Goal: Task Accomplishment & Management: Use online tool/utility

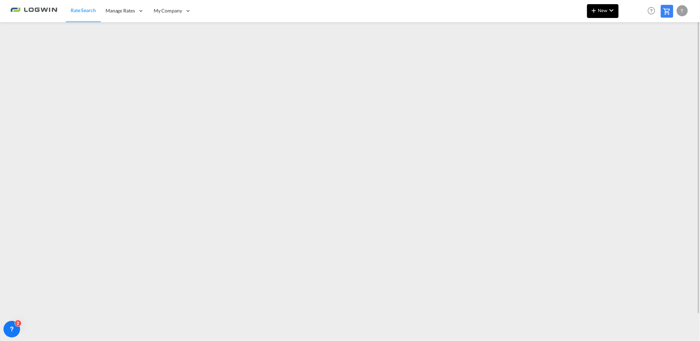
click at [599, 10] on span "New" at bounding box center [603, 11] width 26 height 6
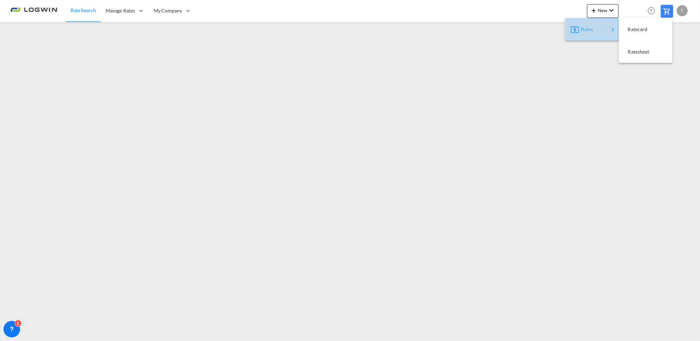
click at [599, 30] on div "Rates" at bounding box center [595, 29] width 28 height 17
click at [633, 47] on span "Ratesheet" at bounding box center [632, 52] width 8 height 14
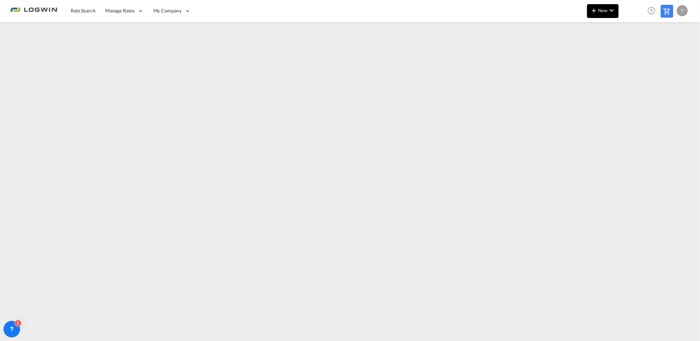
click at [606, 12] on span "New" at bounding box center [603, 11] width 26 height 6
click at [632, 47] on span "Ratesheet" at bounding box center [632, 52] width 8 height 14
click at [606, 9] on span "New" at bounding box center [603, 11] width 26 height 6
click at [635, 51] on span "Ratesheet" at bounding box center [632, 52] width 8 height 14
